Goal: Task Accomplishment & Management: Manage account settings

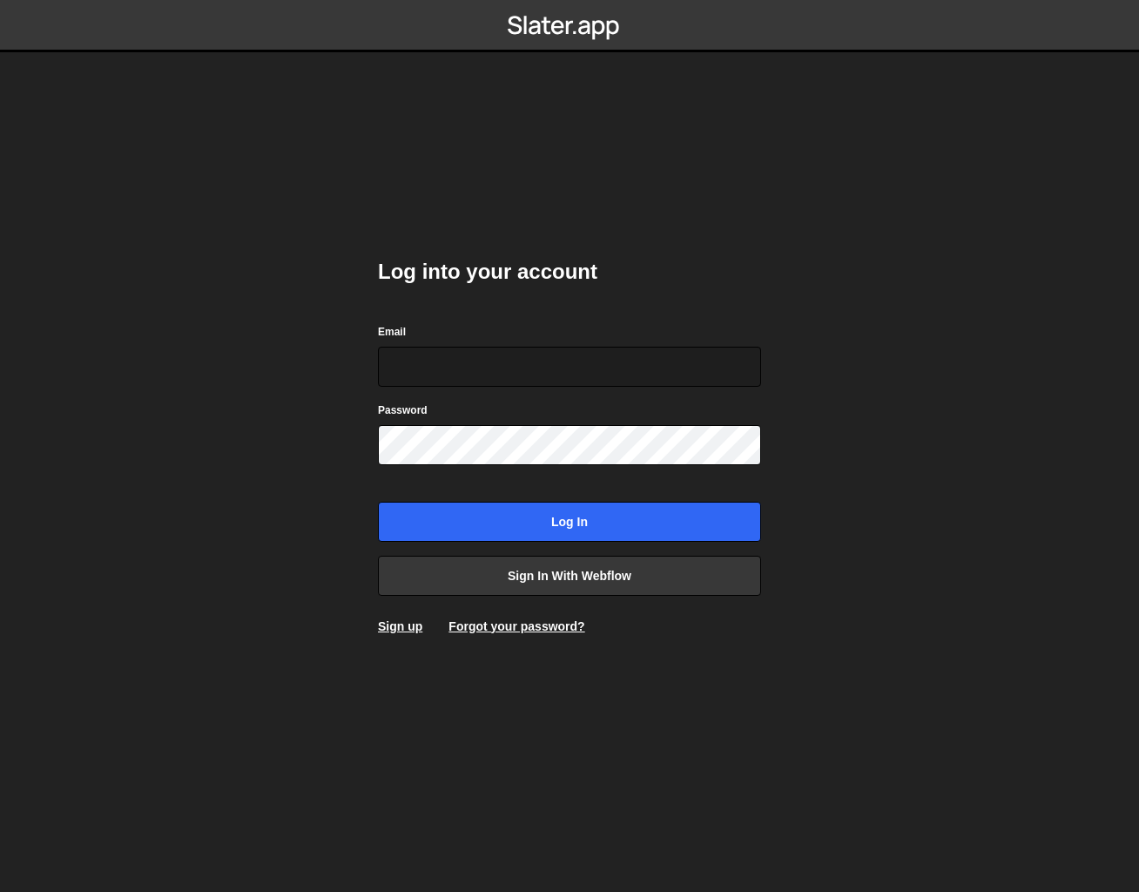
type input "[PERSON_NAME][EMAIL_ADDRESS][DOMAIN_NAME]"
click at [690, 652] on div "Log into your account Email [PERSON_NAME][EMAIL_ADDRESS][DOMAIN_NAME] Password …" at bounding box center [569, 446] width 383 height 429
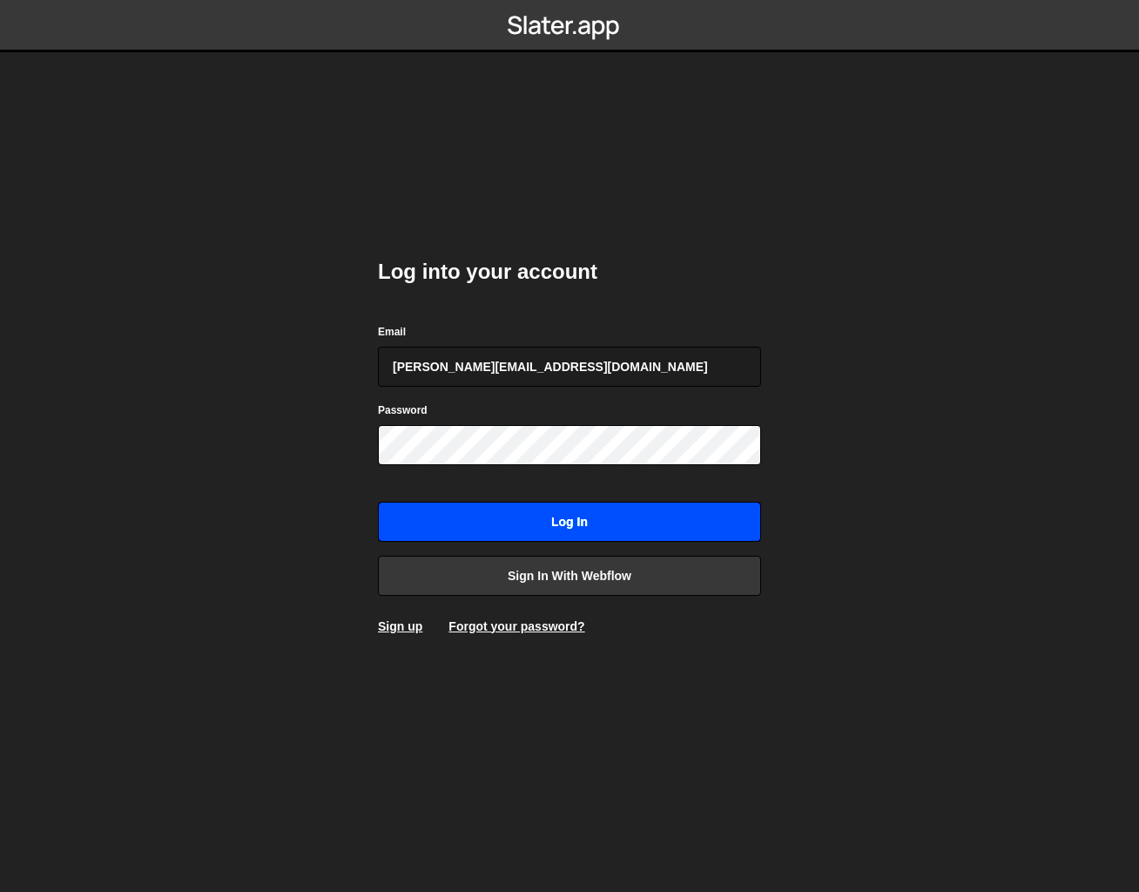
click at [571, 514] on input "Log in" at bounding box center [569, 522] width 383 height 40
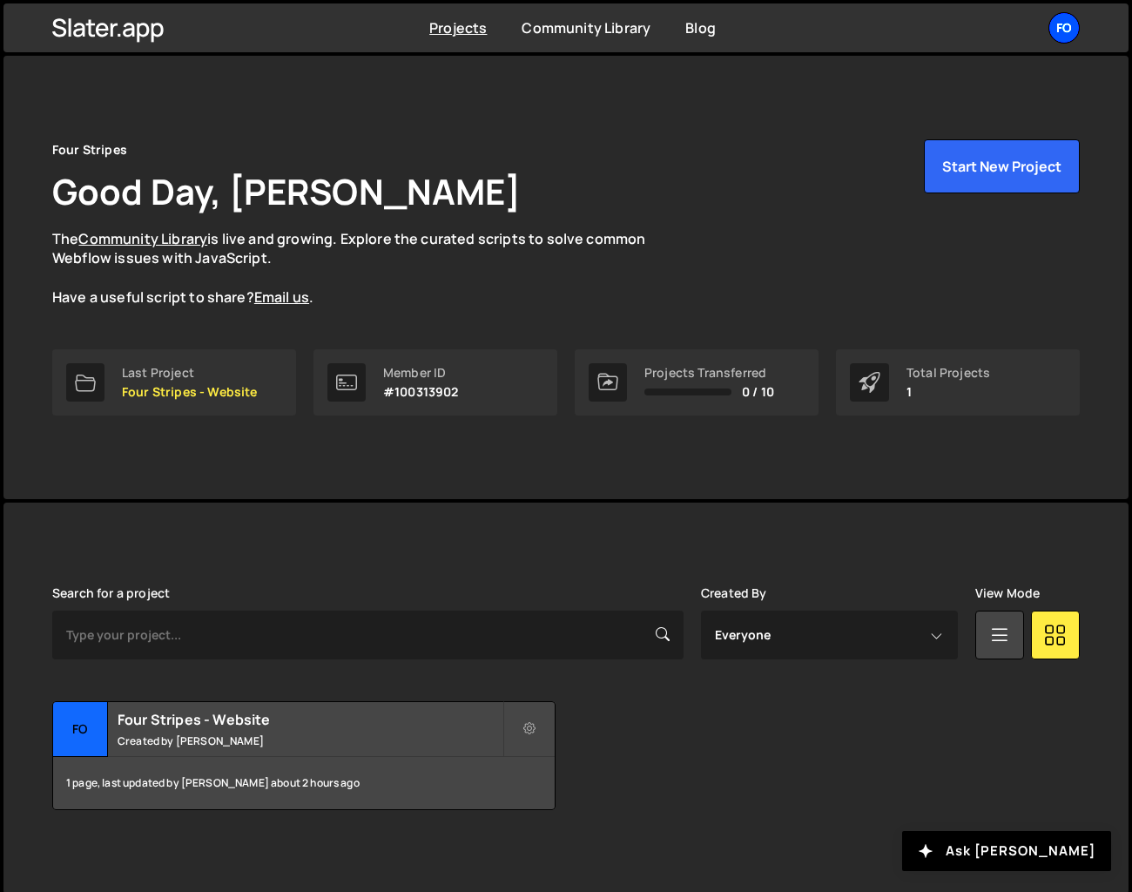
click at [1063, 28] on div "Fo" at bounding box center [1064, 27] width 31 height 31
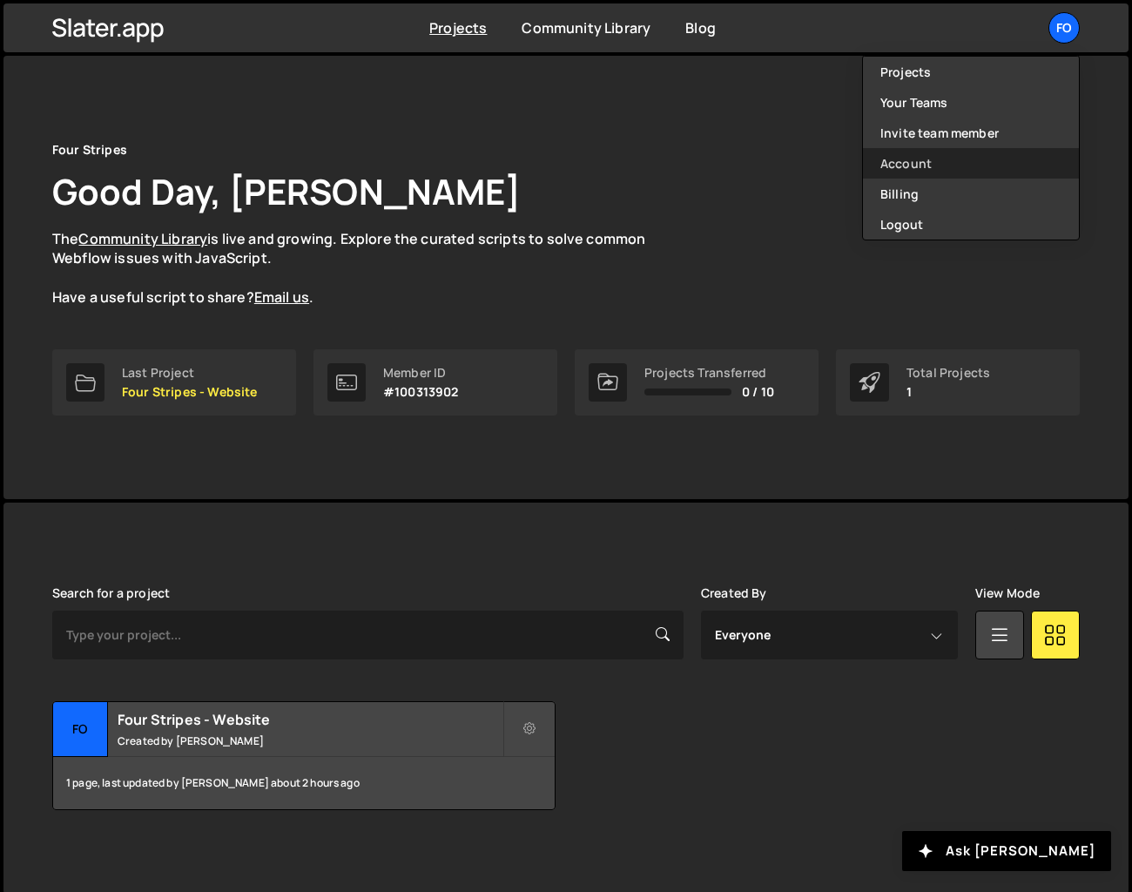
click at [914, 164] on link "Account" at bounding box center [971, 163] width 216 height 30
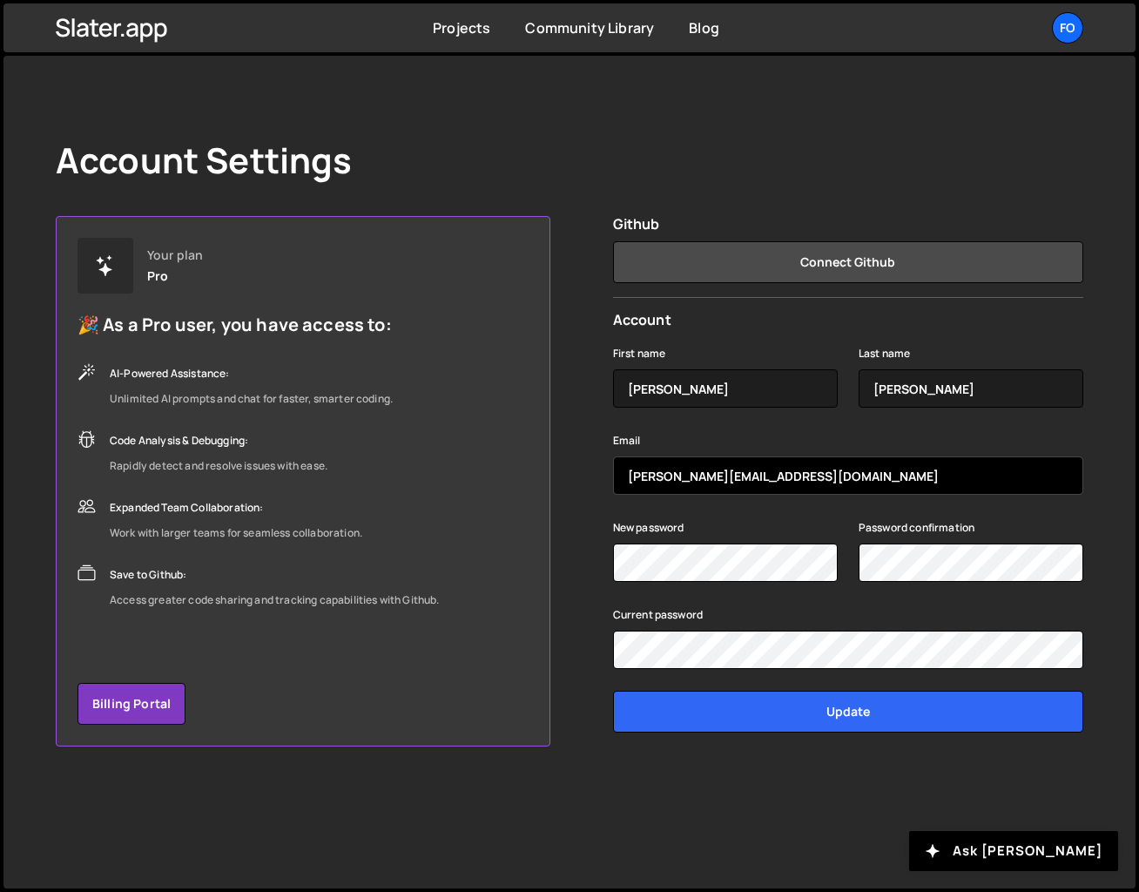
click at [807, 486] on input "james@fourstripes.com.au" at bounding box center [848, 475] width 470 height 38
type input "t"
type input "d"
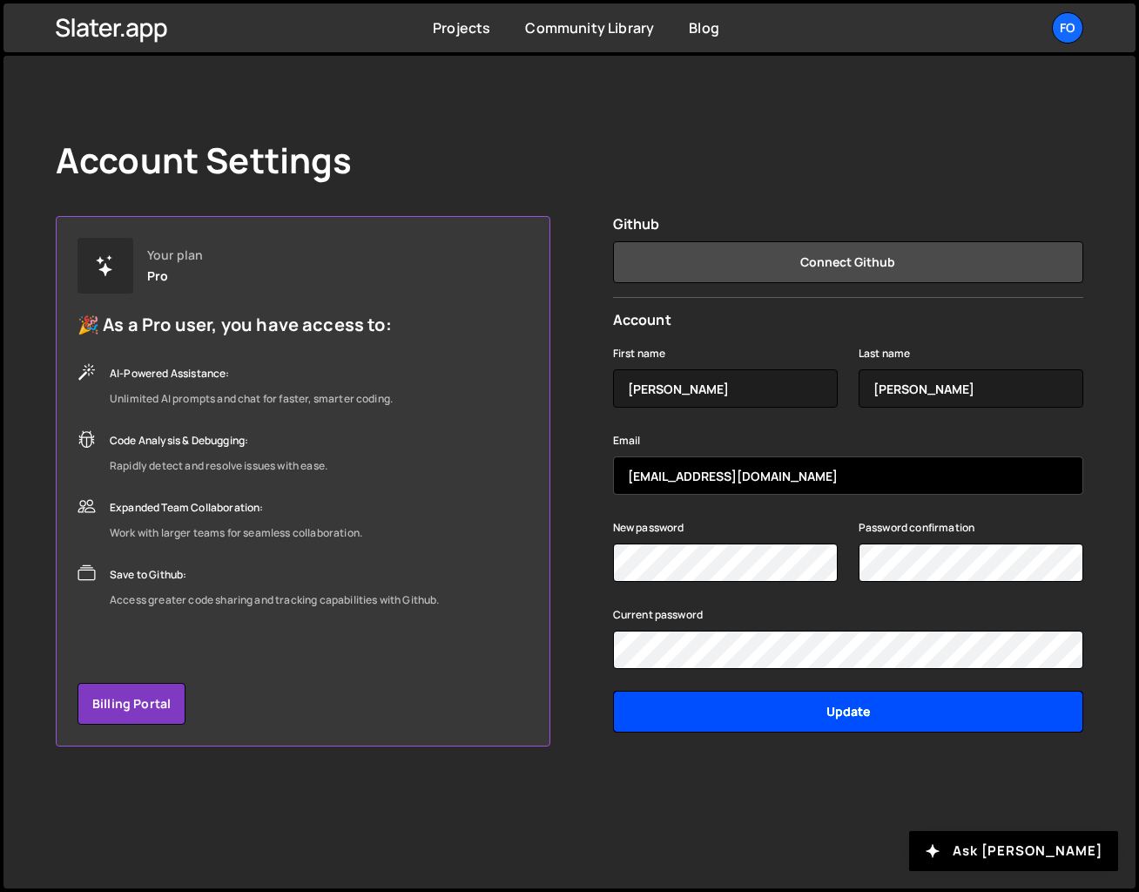
type input "team@fourstripes.com.au"
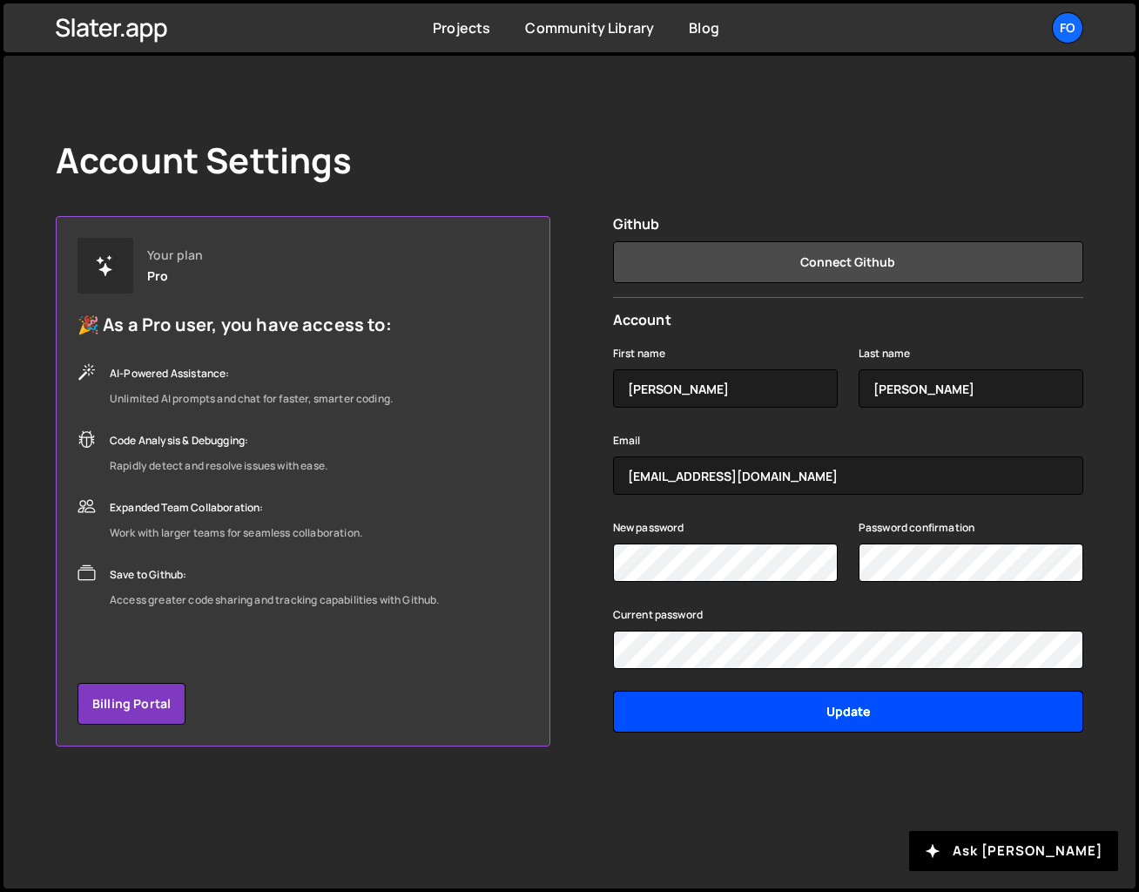
click at [809, 707] on input "Update" at bounding box center [848, 712] width 470 height 42
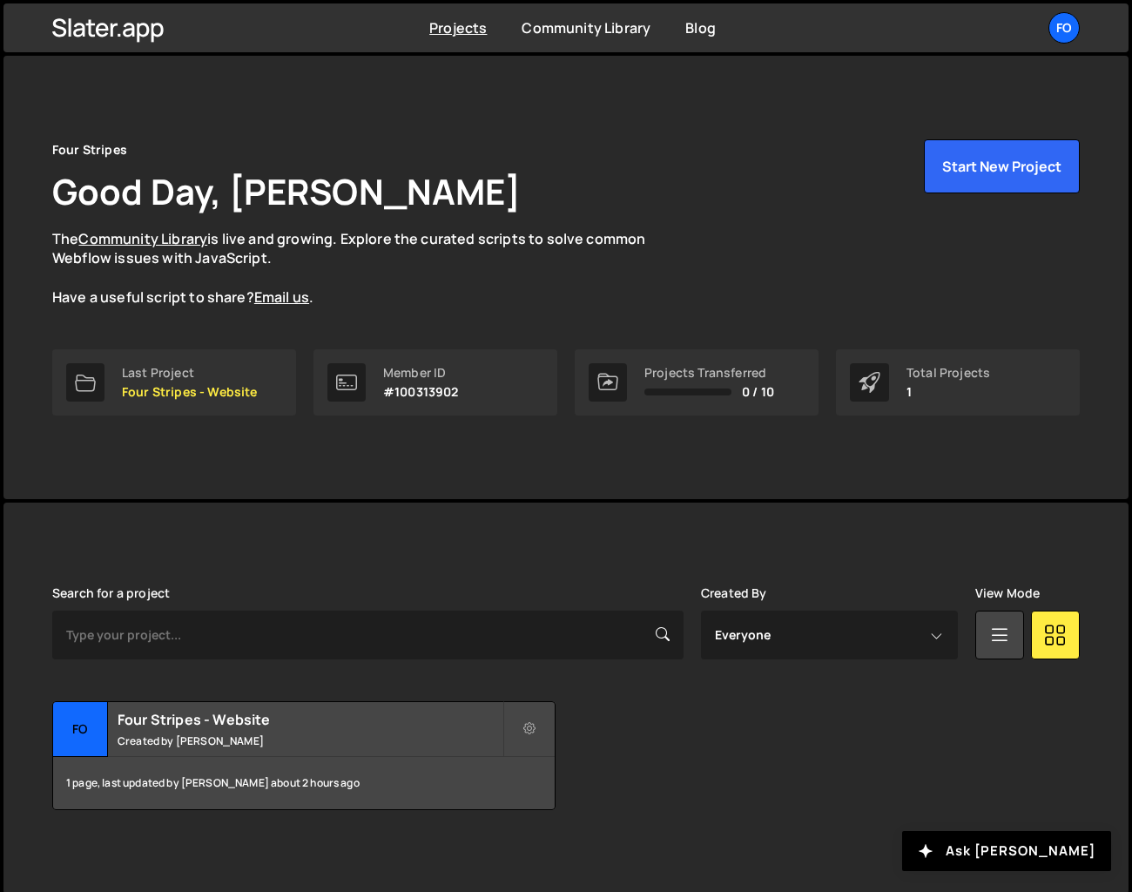
click at [639, 69] on div "Four Stripes Good Day, [PERSON_NAME] The Community Library is live and growing.…" at bounding box center [566, 277] width 1080 height 443
click at [570, 212] on div "Four Stripes Good Day, [PERSON_NAME] The Community Library is live and growing.…" at bounding box center [566, 223] width 1028 height 168
